Goal: Transaction & Acquisition: Obtain resource

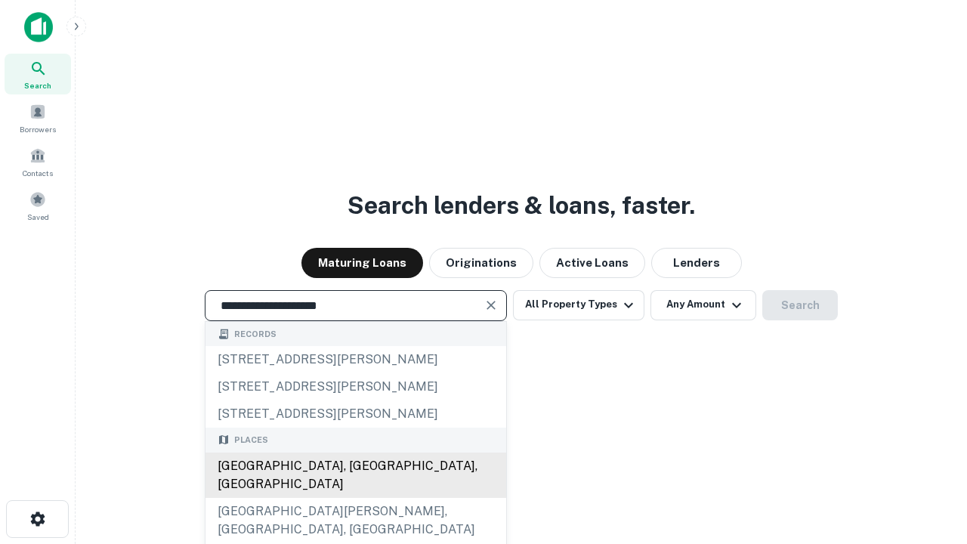
click at [355, 498] on div "Santa Monica, CA, USA" at bounding box center [356, 475] width 301 height 45
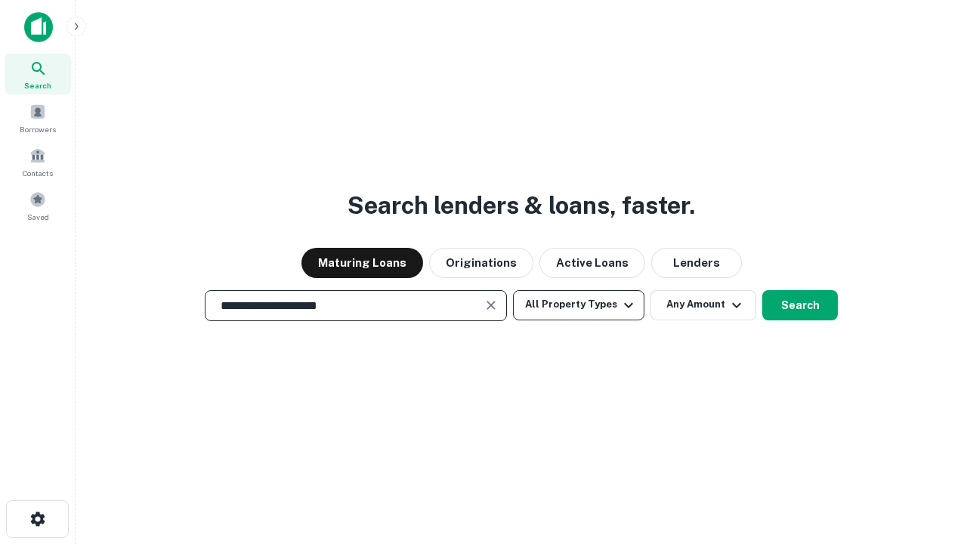
type input "**********"
click at [579, 305] on button "All Property Types" at bounding box center [578, 305] width 131 height 30
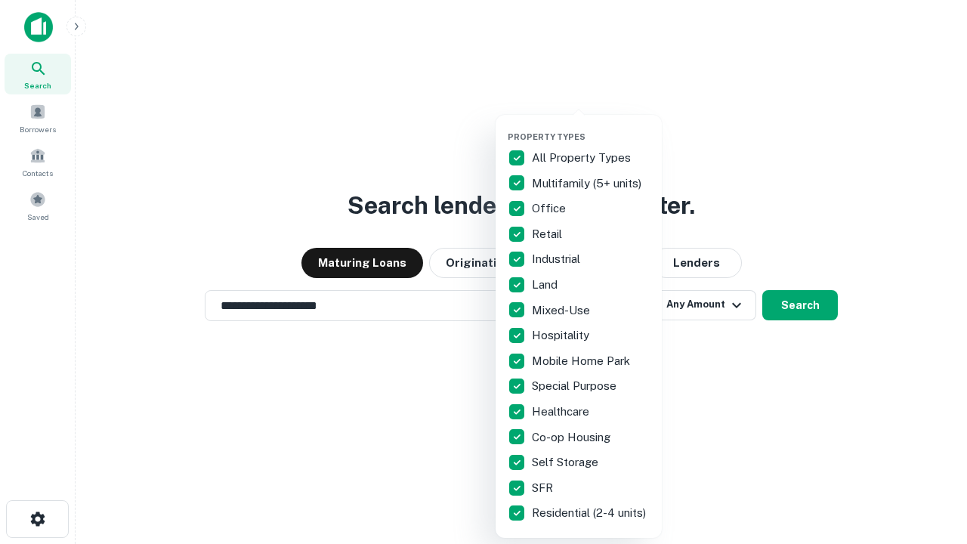
click at [591, 127] on button "button" at bounding box center [591, 127] width 166 height 1
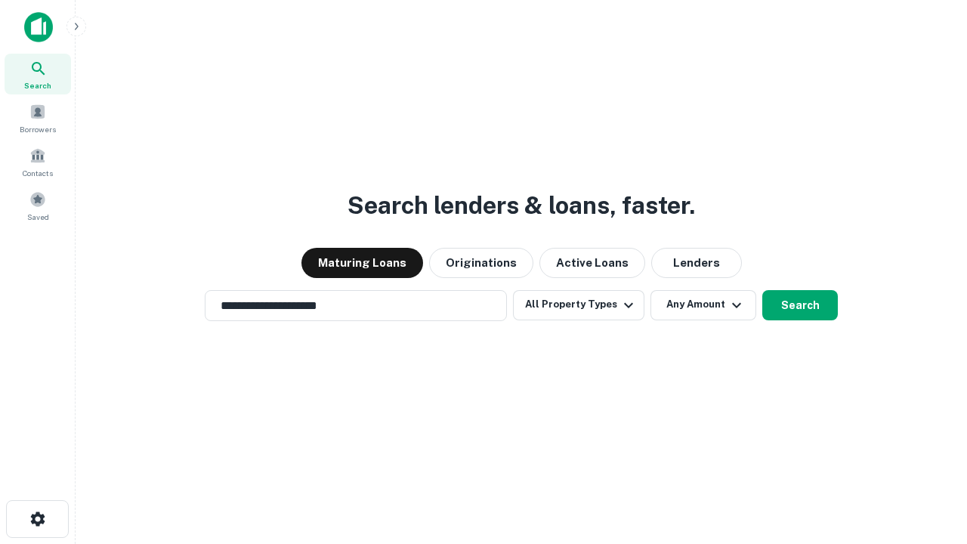
scroll to position [23, 0]
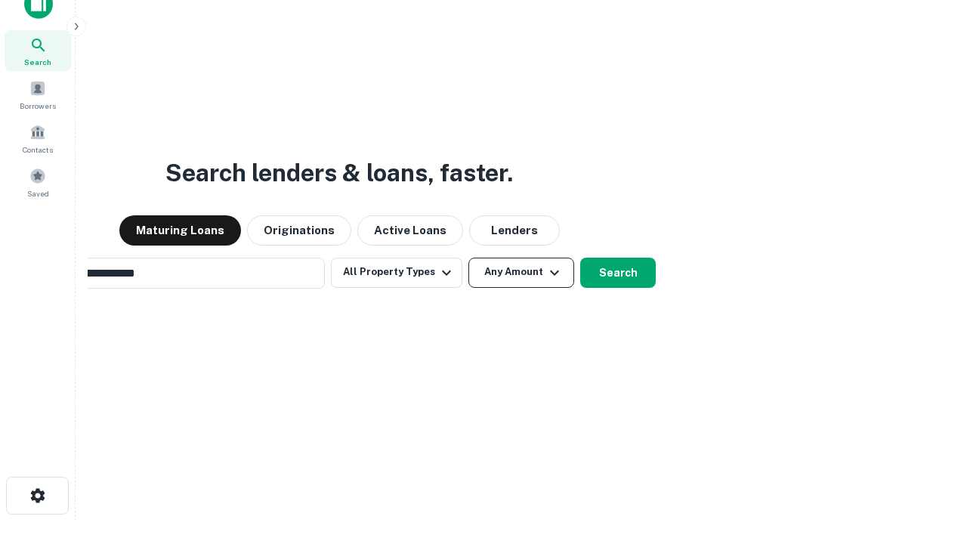
click at [469, 258] on button "Any Amount" at bounding box center [522, 273] width 106 height 30
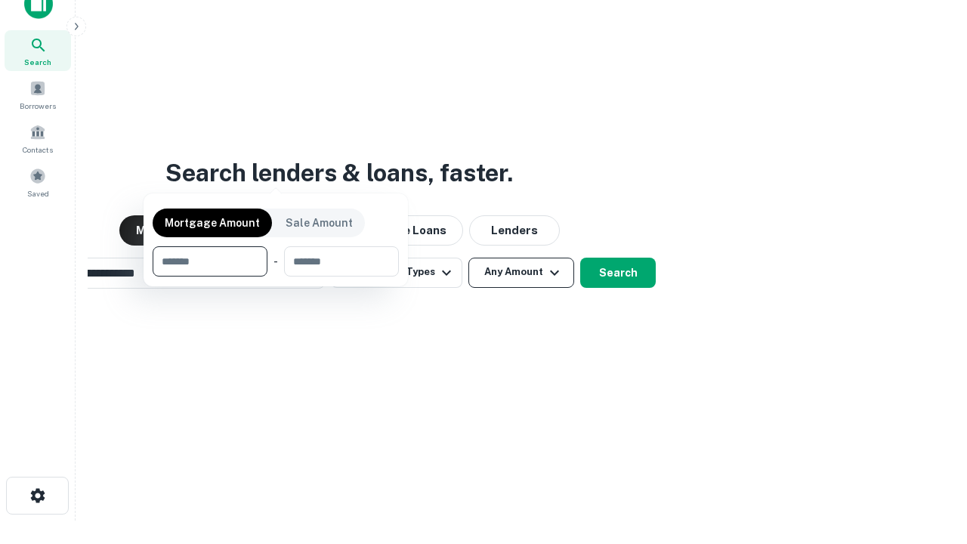
scroll to position [24, 0]
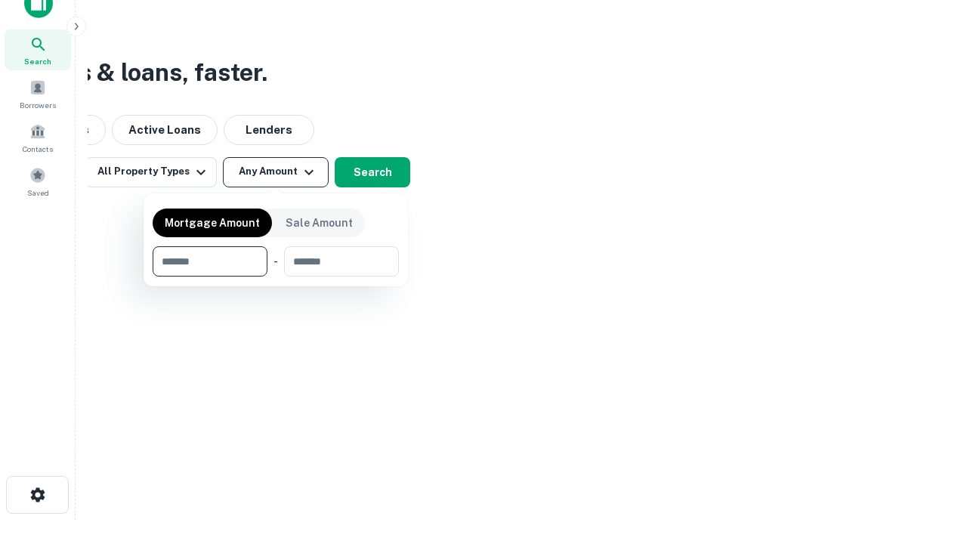
type input "*******"
click at [276, 277] on button "button" at bounding box center [276, 277] width 246 height 1
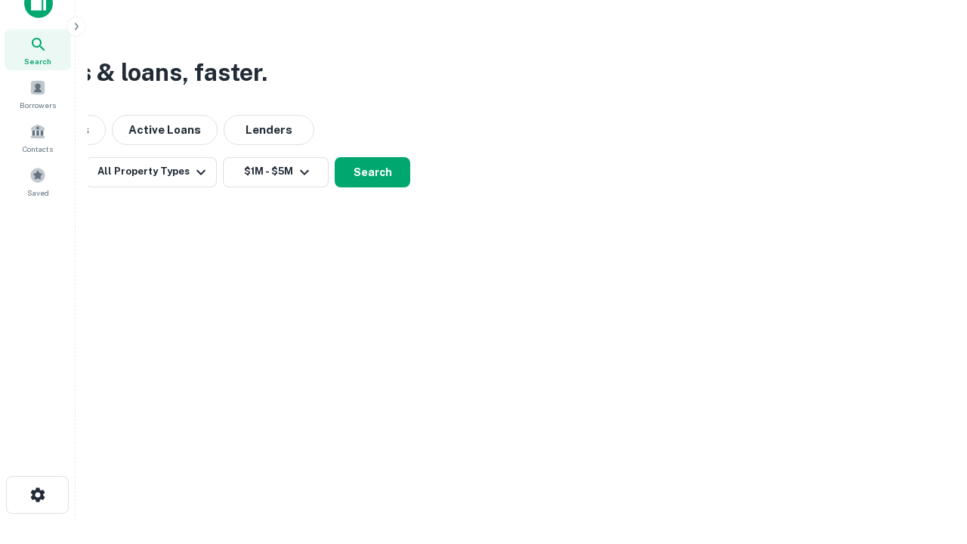
scroll to position [23, 0]
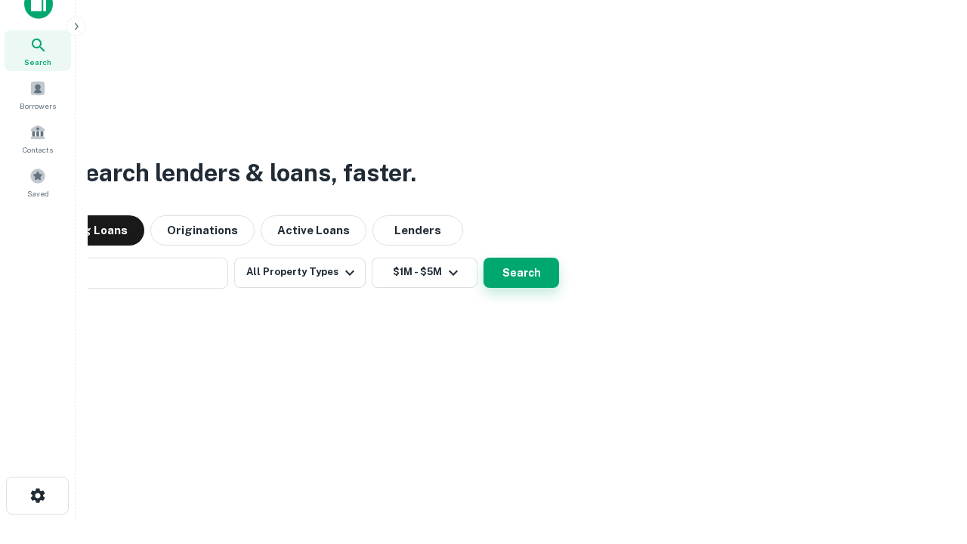
click at [484, 258] on button "Search" at bounding box center [522, 273] width 76 height 30
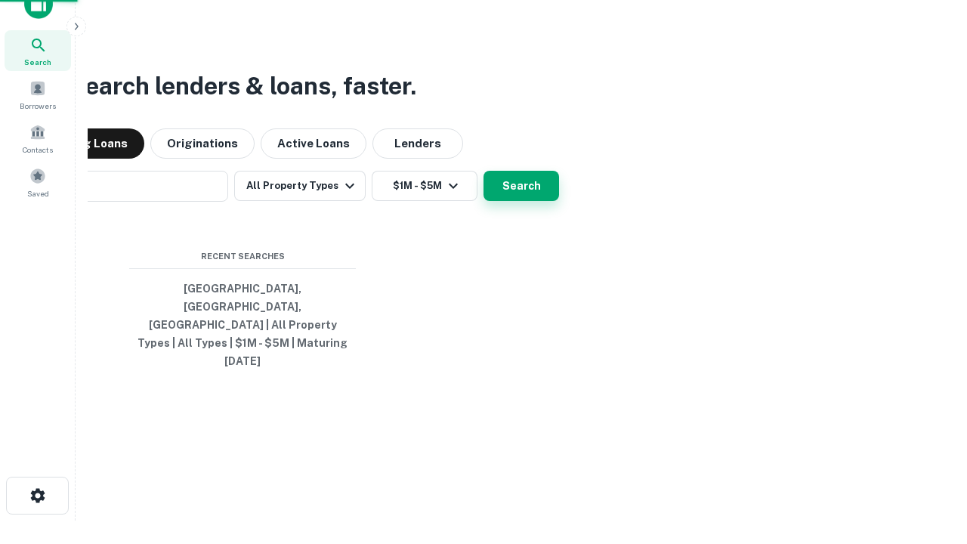
scroll to position [24, 0]
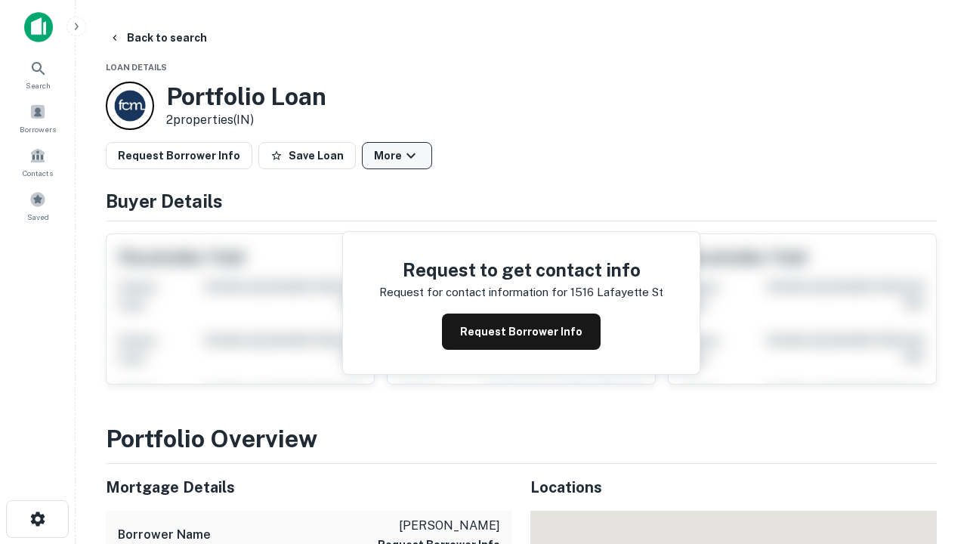
click at [397, 156] on button "More" at bounding box center [397, 155] width 70 height 27
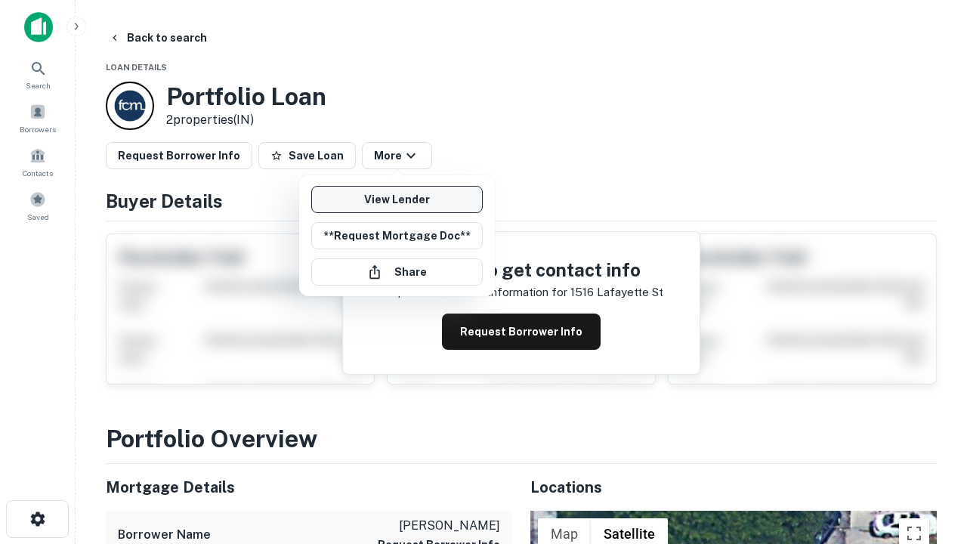
click at [397, 200] on link "View Lender" at bounding box center [397, 199] width 172 height 27
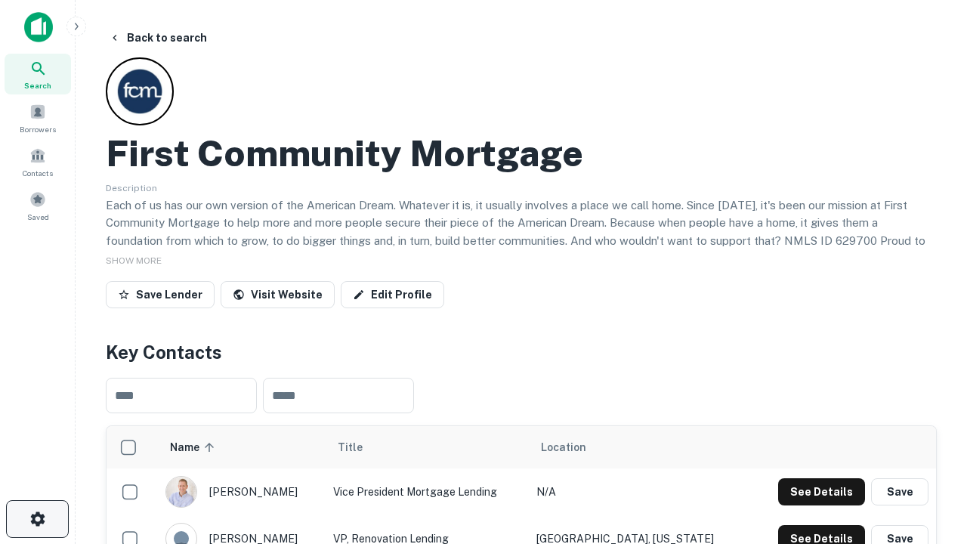
click at [37, 519] on icon "button" at bounding box center [38, 519] width 18 height 18
